Goal: Information Seeking & Learning: Learn about a topic

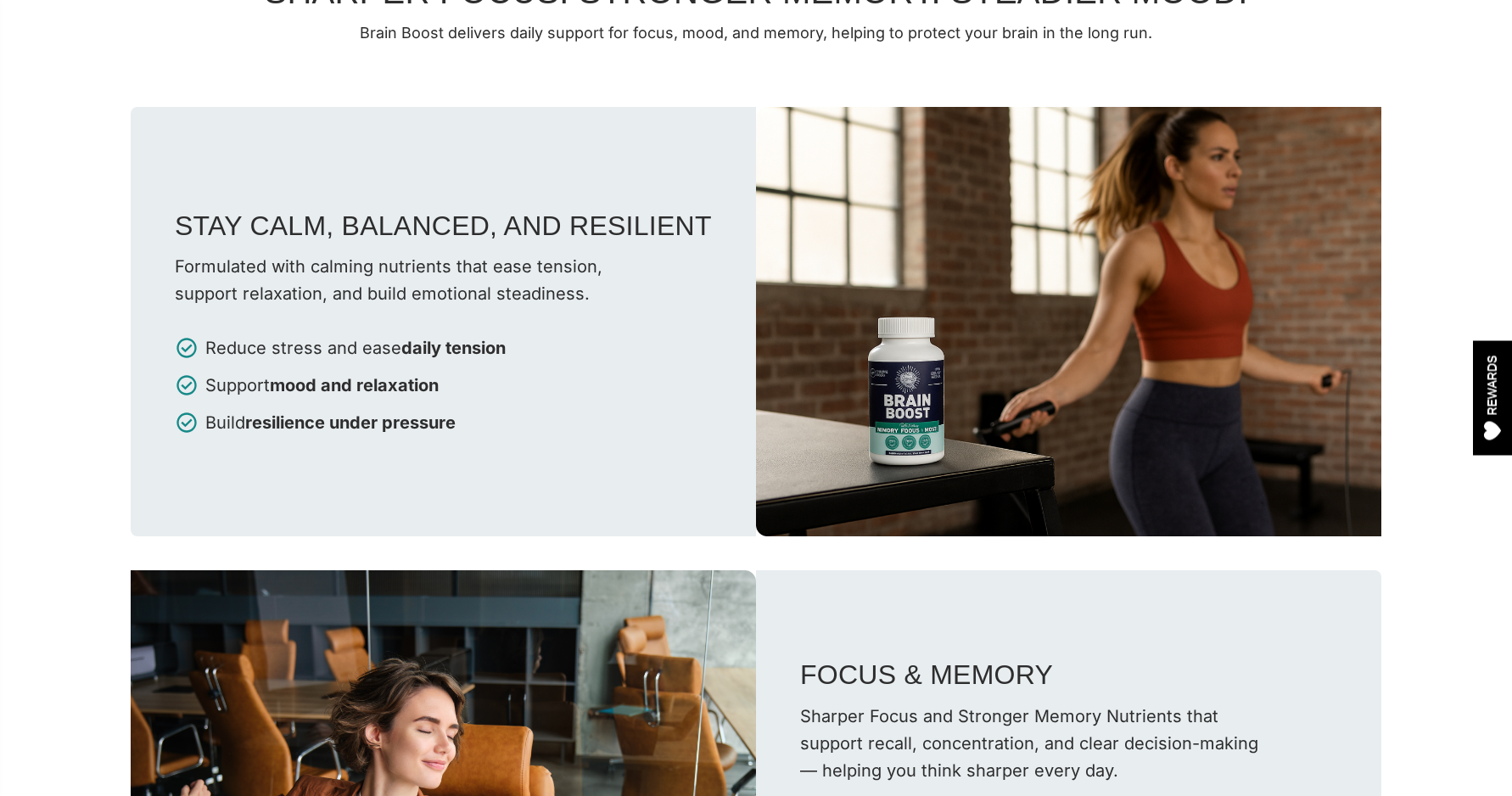
scroll to position [3282, 0]
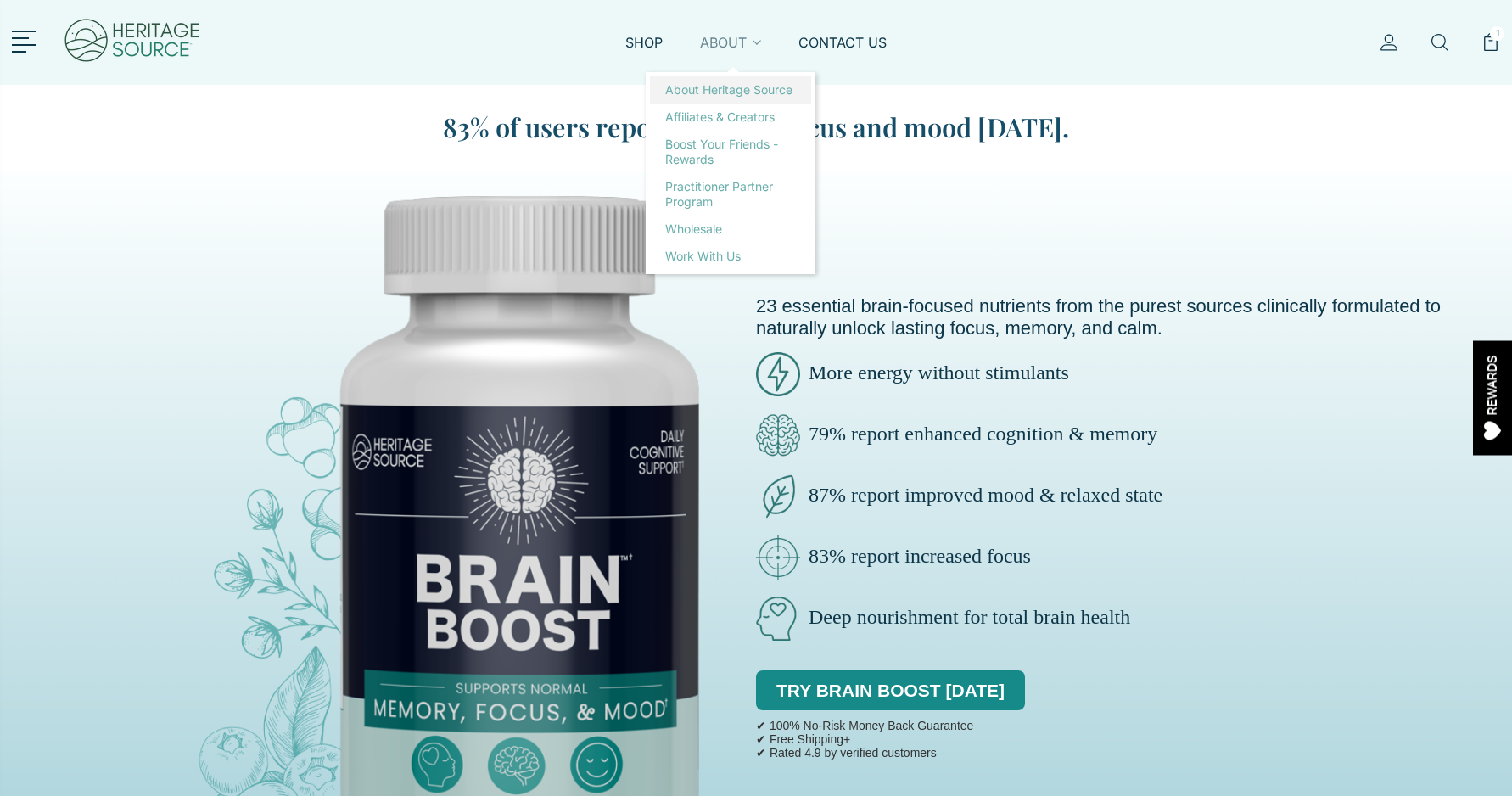
click at [711, 92] on link "About Heritage Source" at bounding box center [730, 90] width 162 height 27
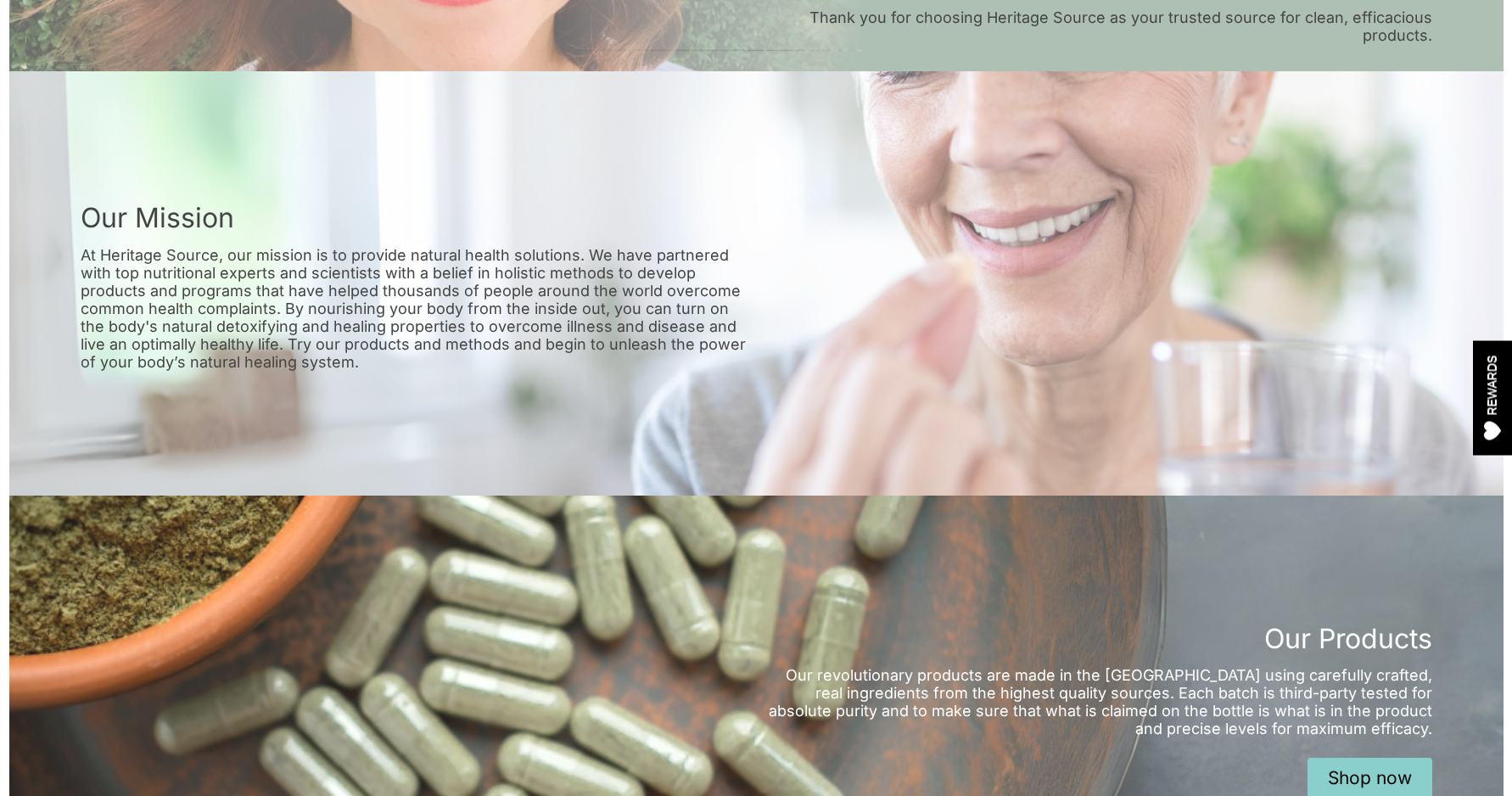
scroll to position [450, 0]
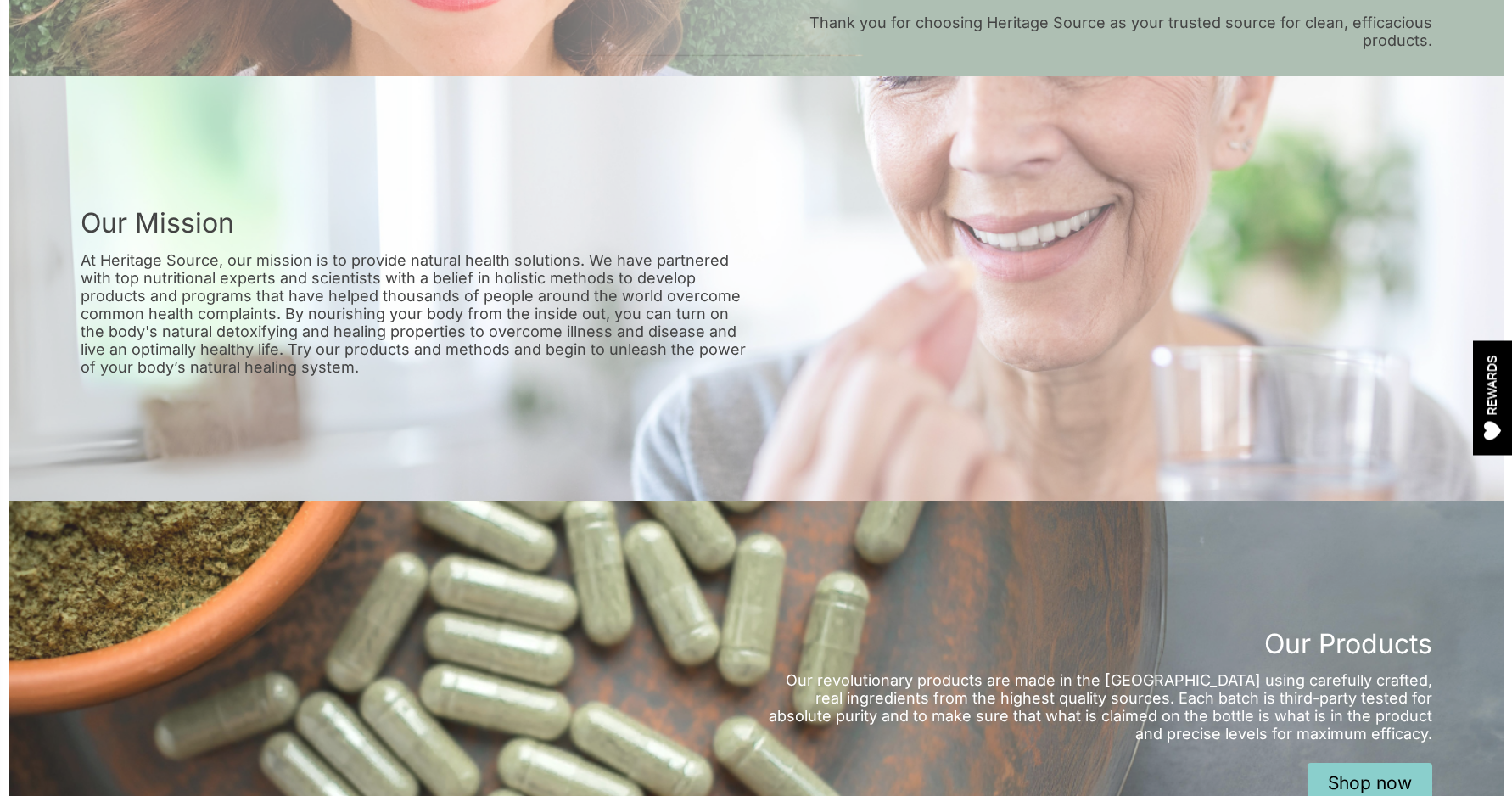
click at [1054, 263] on div "Our Mission At [GEOGRAPHIC_DATA], our mission is to provide natural health solu…" at bounding box center [756, 289] width 1494 height 424
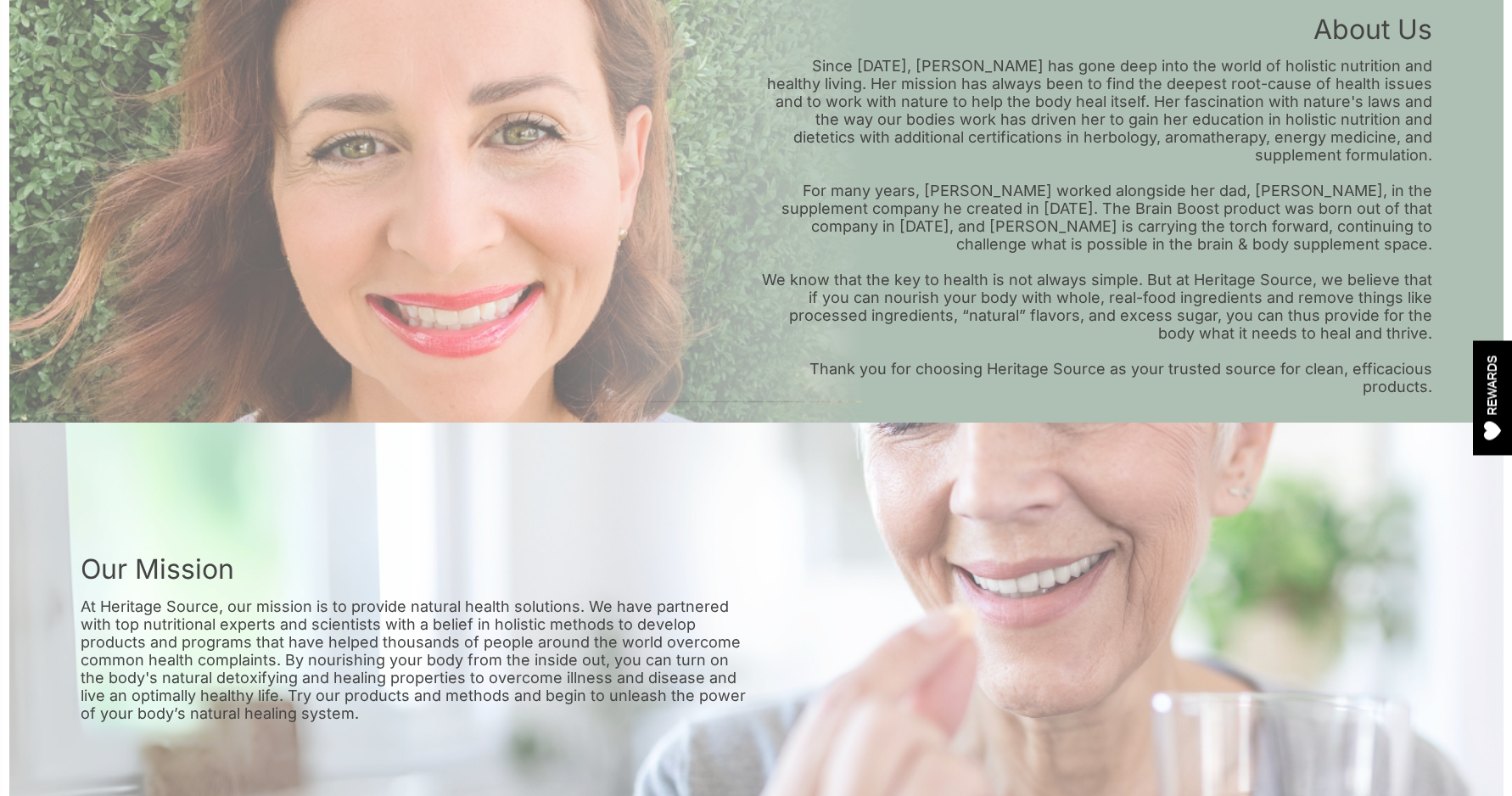
scroll to position [0, 0]
